Goal: Navigation & Orientation: Understand site structure

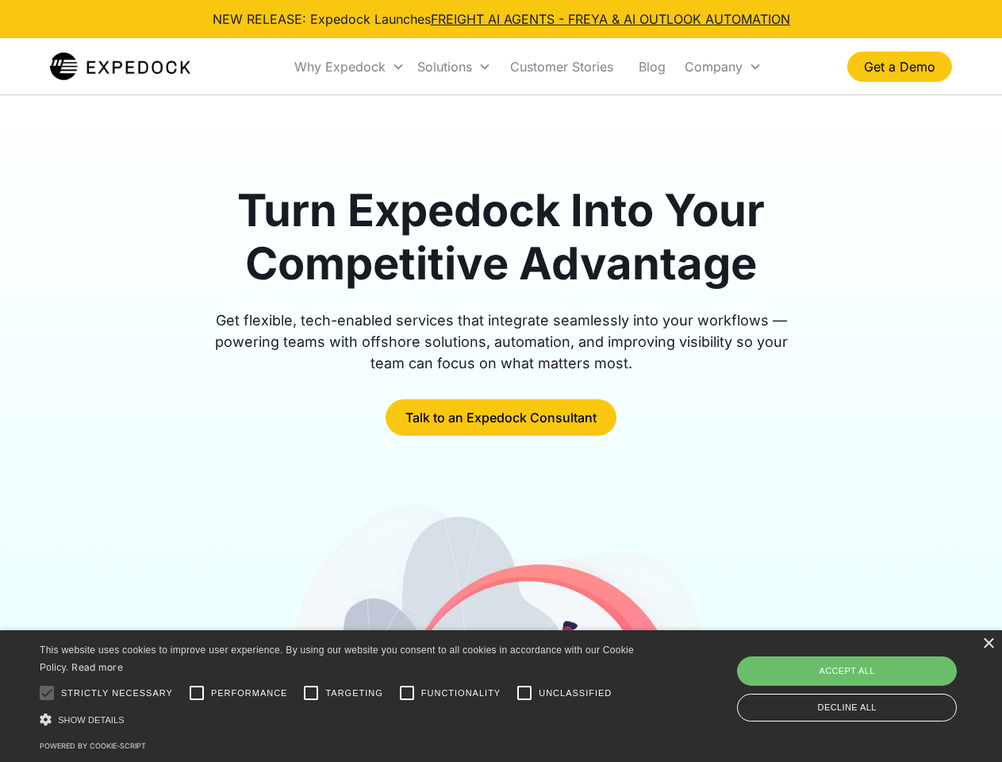
click at [350, 67] on div "Why Expedock" at bounding box center [339, 67] width 91 height 16
click at [454, 67] on div "Solutions" at bounding box center [445, 67] width 55 height 16
click at [723, 67] on div "Company" at bounding box center [714, 67] width 58 height 16
click at [47, 693] on div at bounding box center [47, 693] width 32 height 32
click at [197, 693] on input "Performance" at bounding box center [197, 693] width 32 height 32
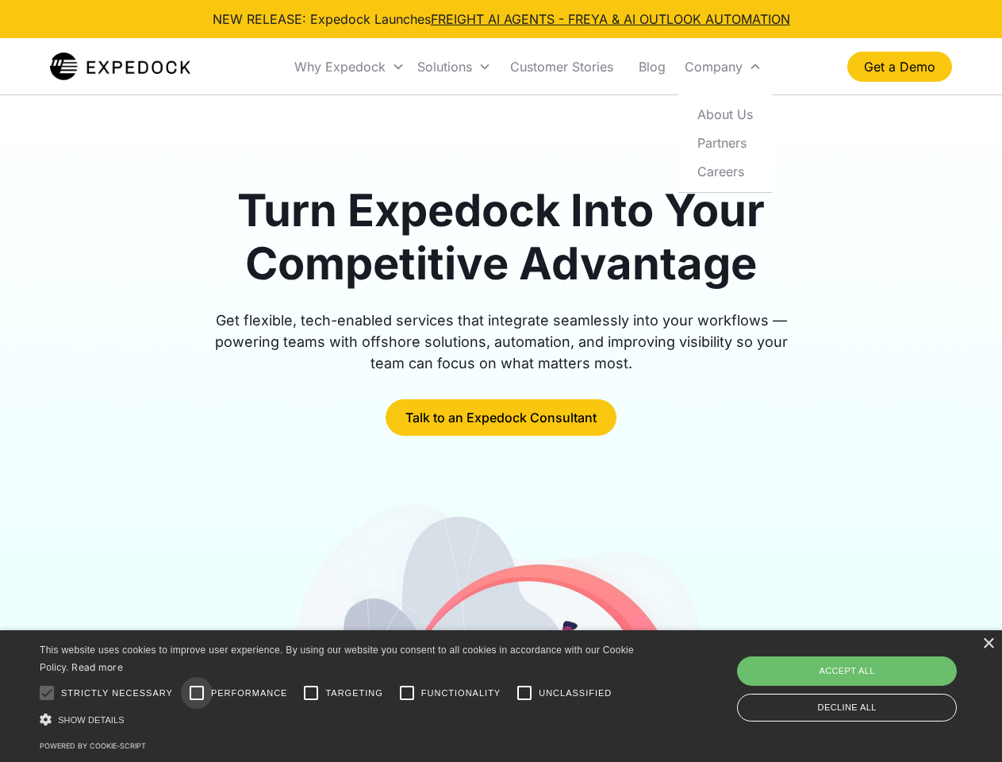
checkbox input "true"
click at [311, 693] on input "Targeting" at bounding box center [311, 693] width 32 height 32
checkbox input "true"
click at [407, 693] on input "Functionality" at bounding box center [407, 693] width 32 height 32
checkbox input "true"
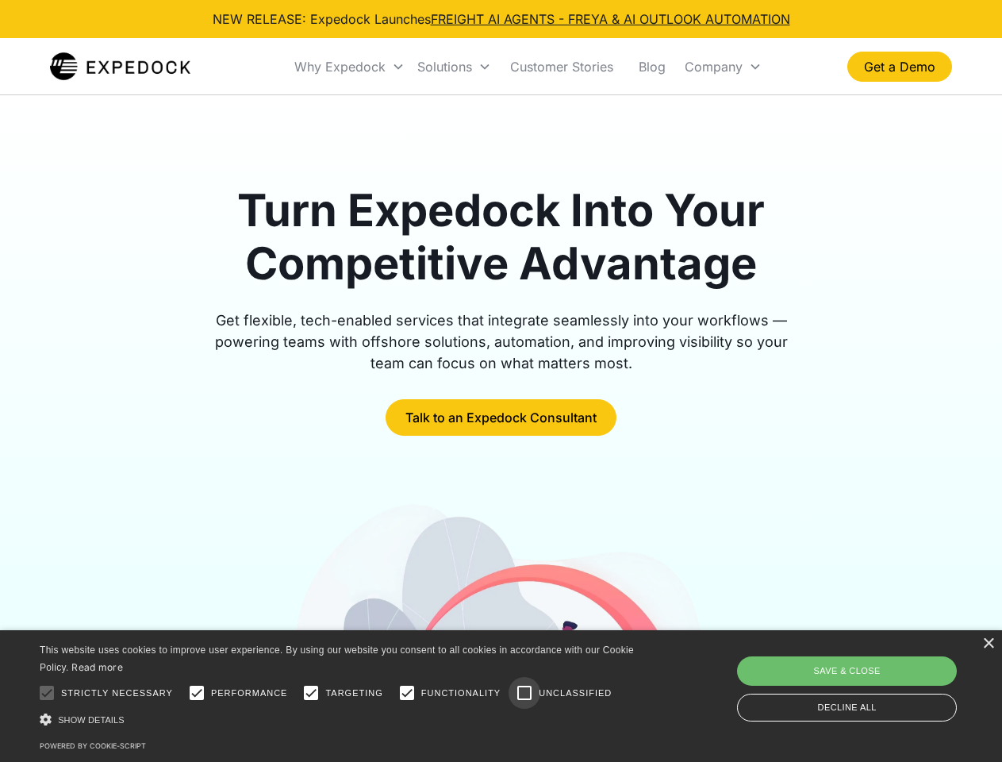
click at [525, 693] on input "Unclassified" at bounding box center [525, 693] width 32 height 32
checkbox input "true"
click at [340, 719] on div "Show details Hide details" at bounding box center [340, 719] width 600 height 17
